Goal: Find contact information: Find contact information

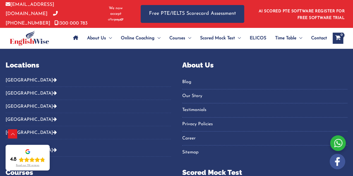
scroll to position [335, 0]
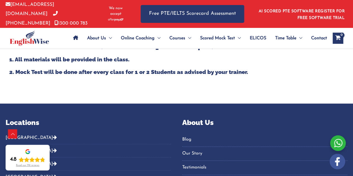
click at [322, 35] on span "Contact" at bounding box center [319, 38] width 16 height 20
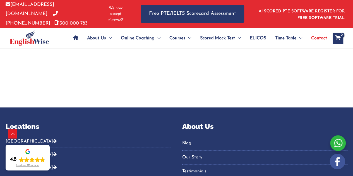
scroll to position [1257, 0]
